Goal: Information Seeking & Learning: Learn about a topic

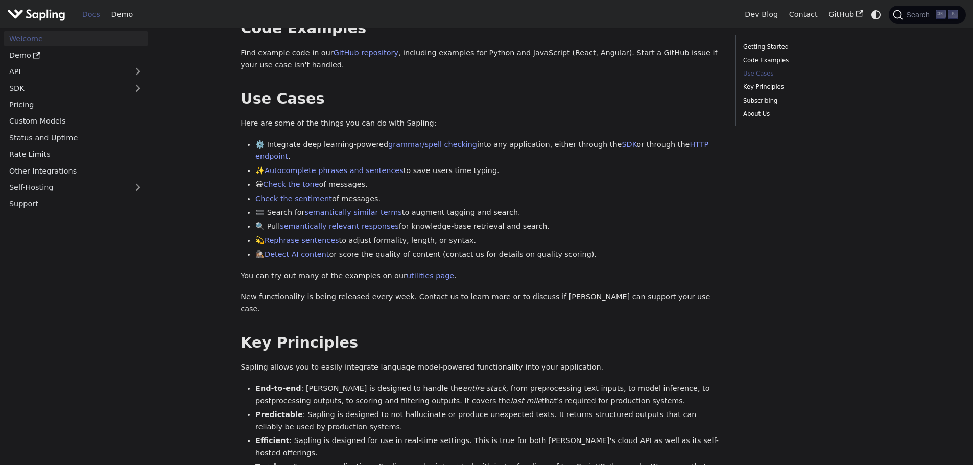
scroll to position [357, 0]
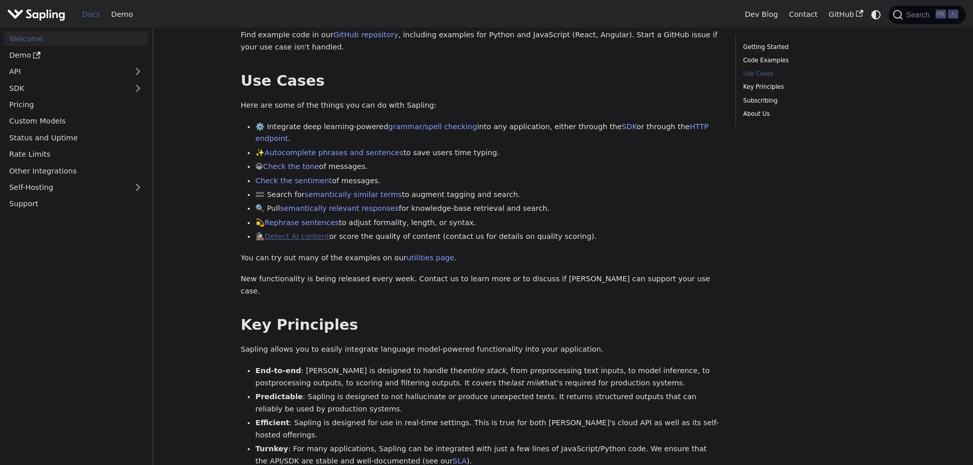
click at [312, 232] on link "Detect AI content" at bounding box center [297, 236] width 64 height 8
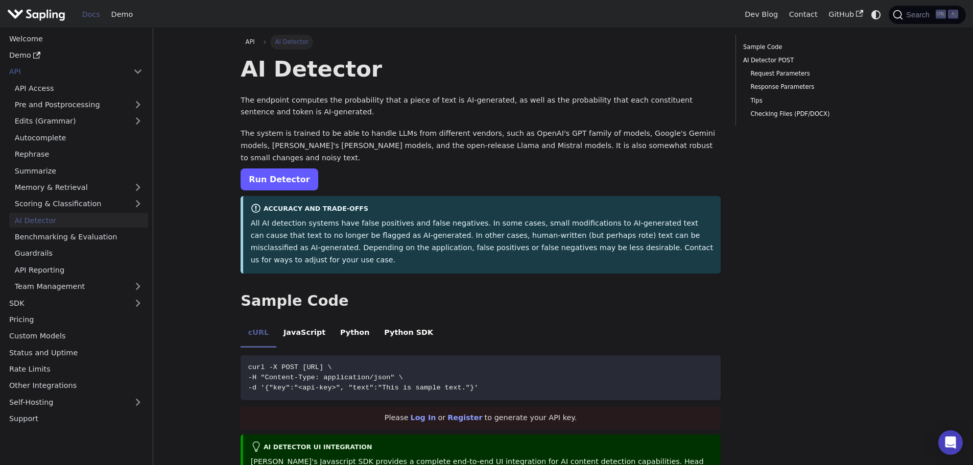
click at [279, 171] on link "Run Detector" at bounding box center [279, 180] width 77 height 22
